Goal: Navigation & Orientation: Find specific page/section

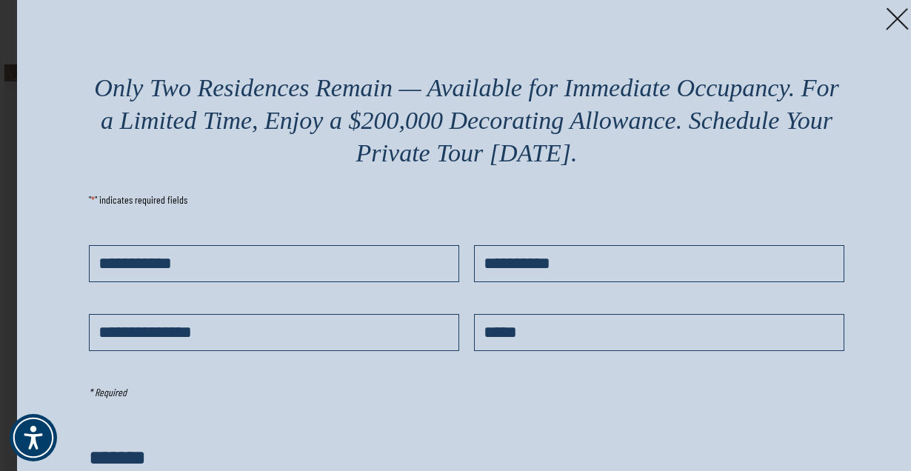
scroll to position [390, 0]
click at [895, 13] on img at bounding box center [897, 18] width 23 height 23
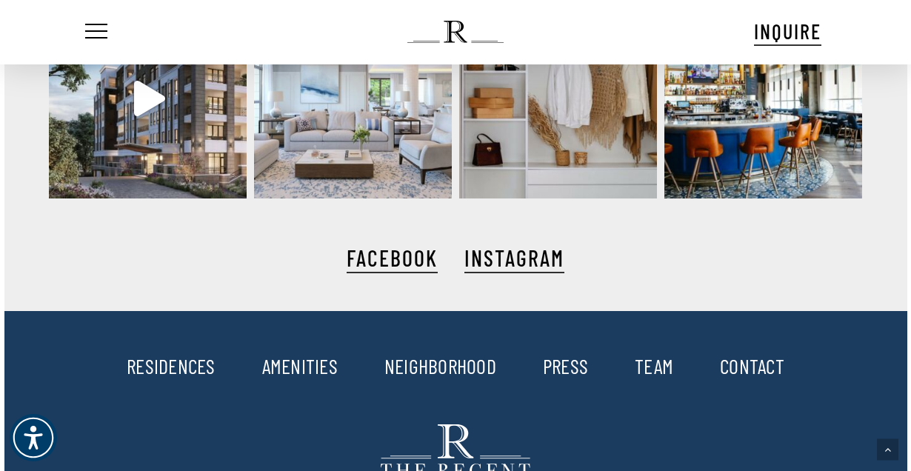
scroll to position [2562, 0]
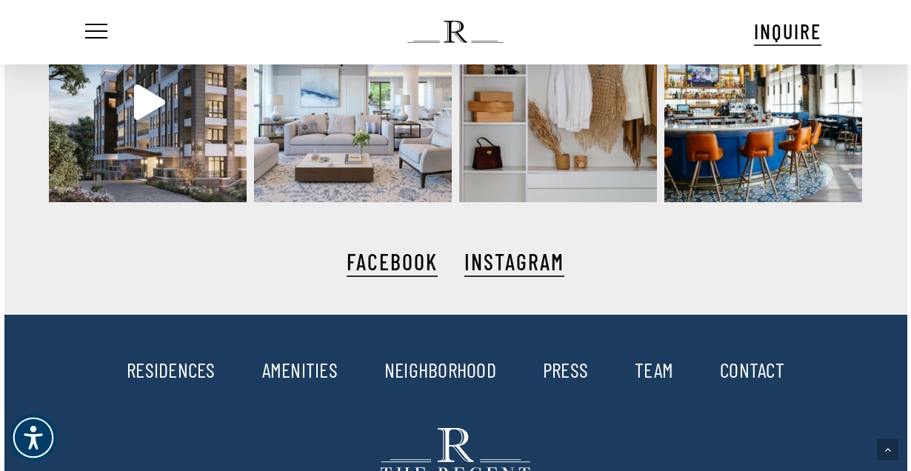
click at [286, 357] on link "AMENITIES" at bounding box center [300, 369] width 76 height 25
click at [160, 357] on link "RESIDENCES" at bounding box center [171, 369] width 89 height 25
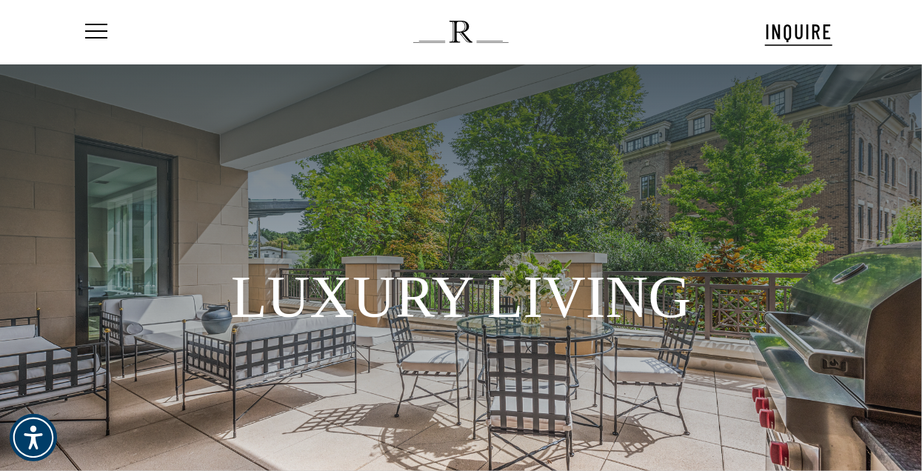
click at [468, 31] on img at bounding box center [461, 32] width 96 height 22
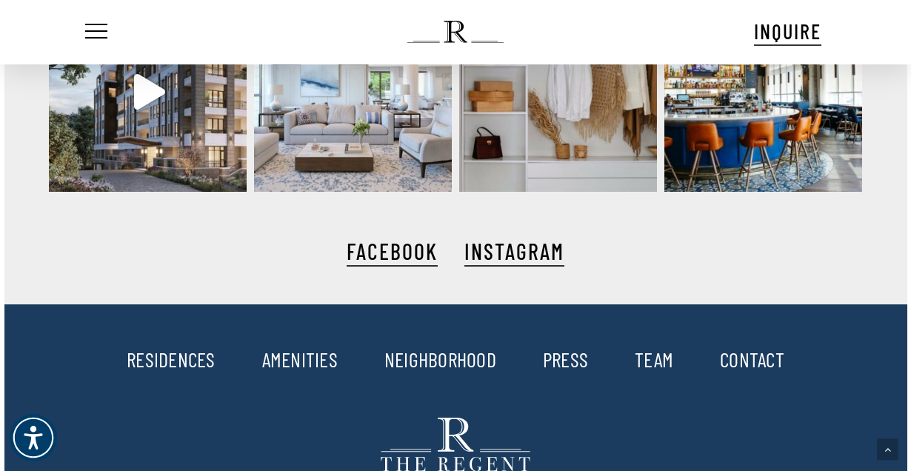
scroll to position [2608, 0]
